Goal: Check status

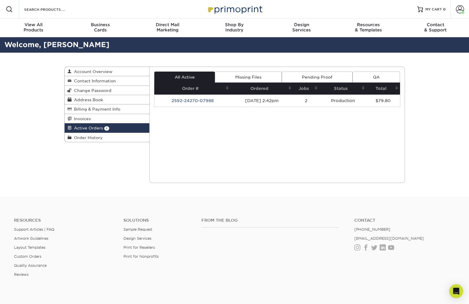
click at [196, 102] on td "2592-24270-07988" at bounding box center [192, 101] width 76 height 12
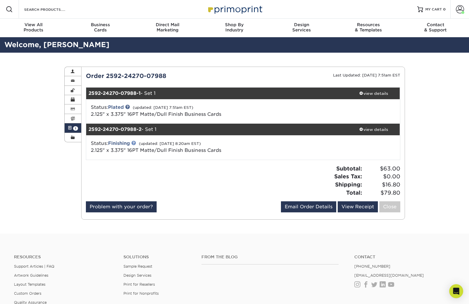
click at [136, 143] on link at bounding box center [133, 143] width 5 height 5
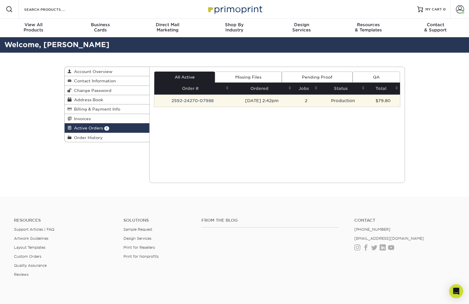
click at [189, 101] on td "2592-24270-07988" at bounding box center [192, 101] width 76 height 12
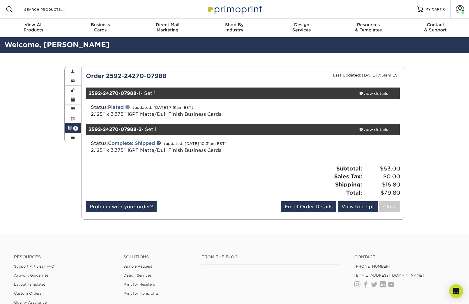
click at [129, 106] on link at bounding box center [127, 107] width 5 height 5
click at [360, 127] on span at bounding box center [362, 129] width 4 height 4
